Goal: Check status: Check status

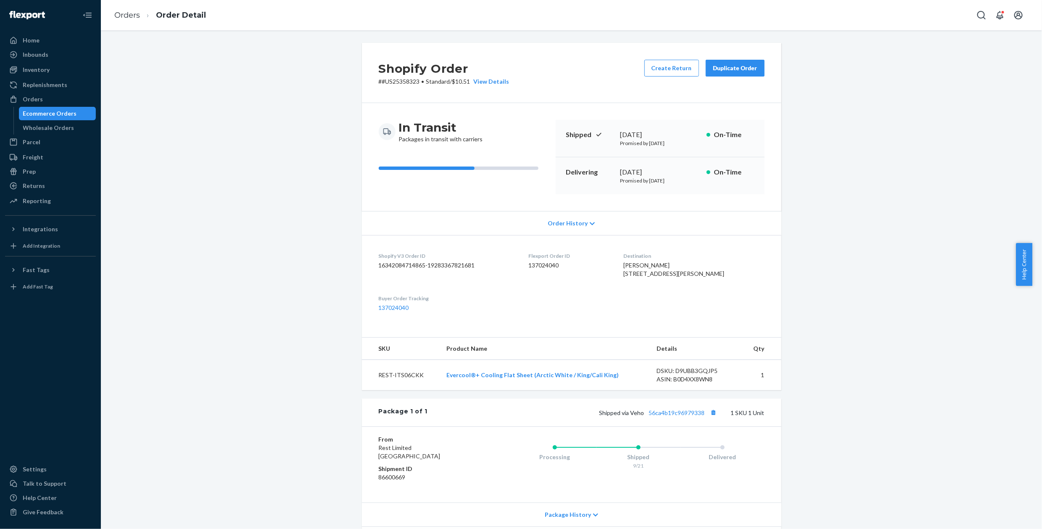
click at [53, 115] on div "Ecommerce Orders" at bounding box center [50, 113] width 54 height 8
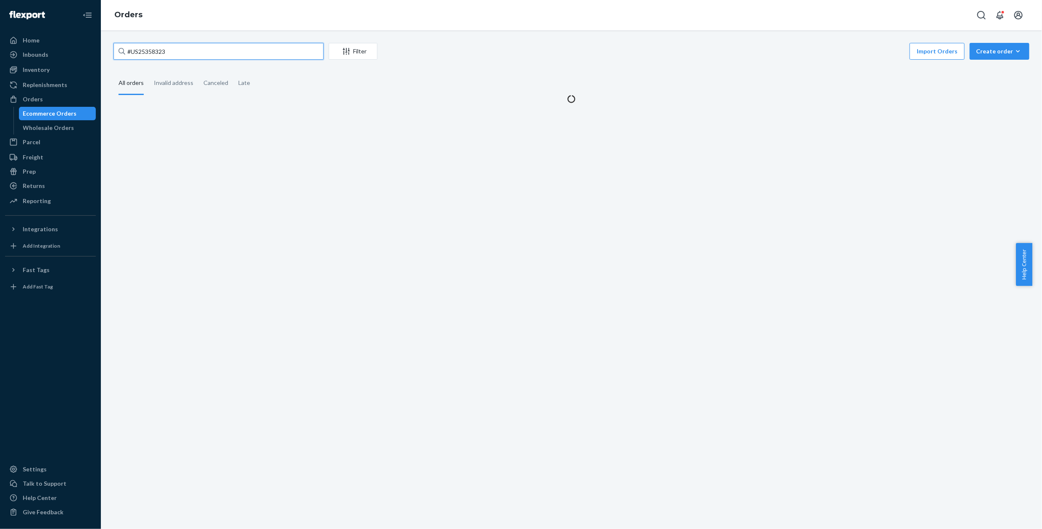
click at [270, 57] on input "#US25358323" at bounding box center [218, 51] width 210 height 17
paste input "44342"
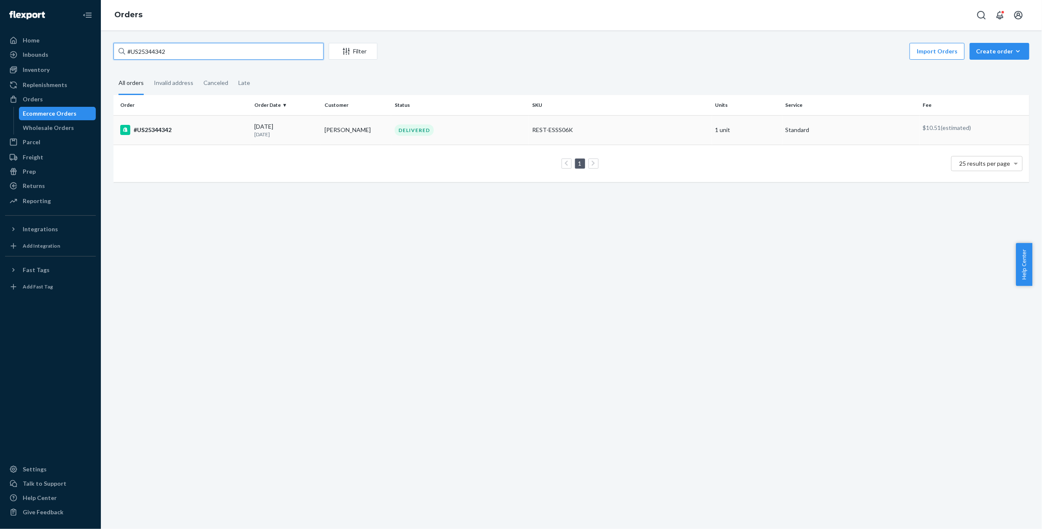
type input "#US25344342"
click at [286, 126] on div "[DATE] [DATE]" at bounding box center [285, 130] width 63 height 16
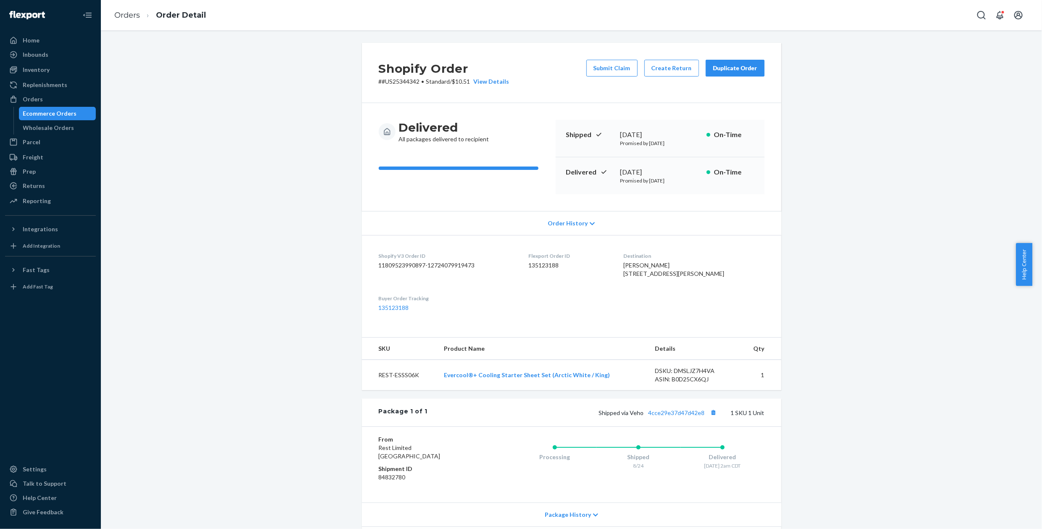
click at [876, 177] on div "Shopify Order # #US25344342 • Standard / $10.51 View Details Submit Claim Creat…" at bounding box center [571, 315] width 928 height 545
click at [379, 311] on link "135123188" at bounding box center [394, 307] width 30 height 7
